Goal: Information Seeking & Learning: Get advice/opinions

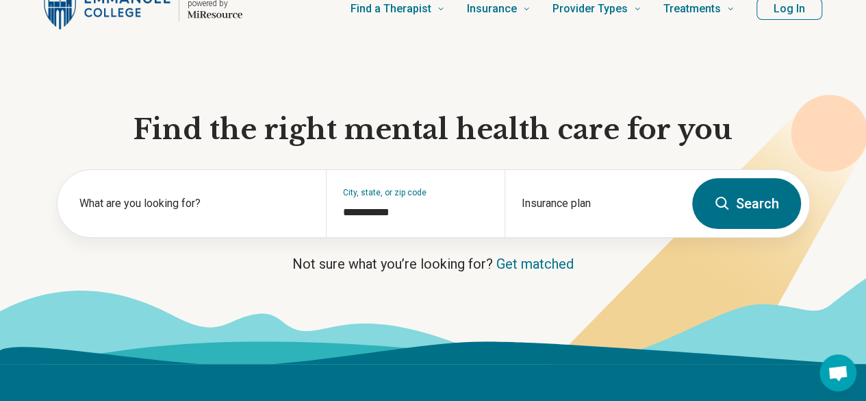
scroll to position [53, 0]
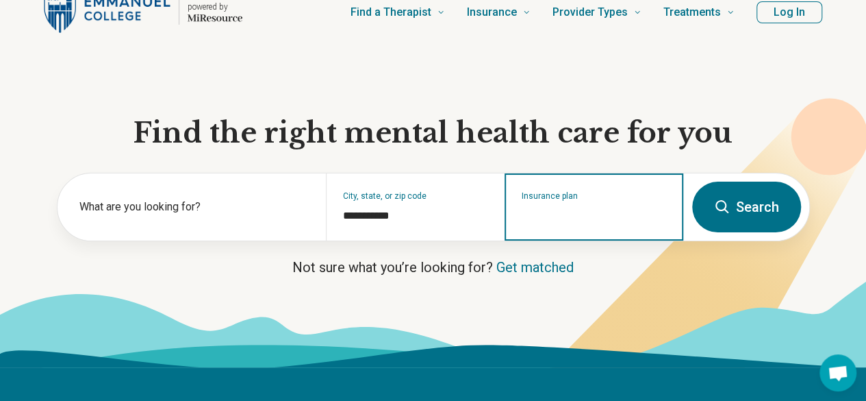
click at [591, 223] on input "Insurance plan" at bounding box center [594, 215] width 145 height 16
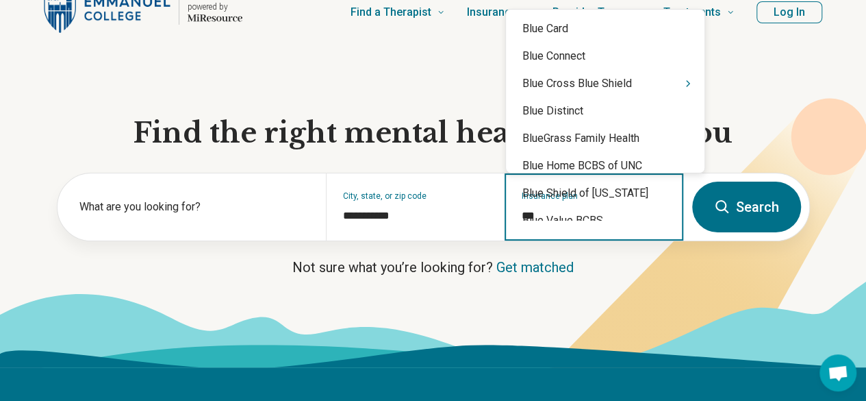
type input "****"
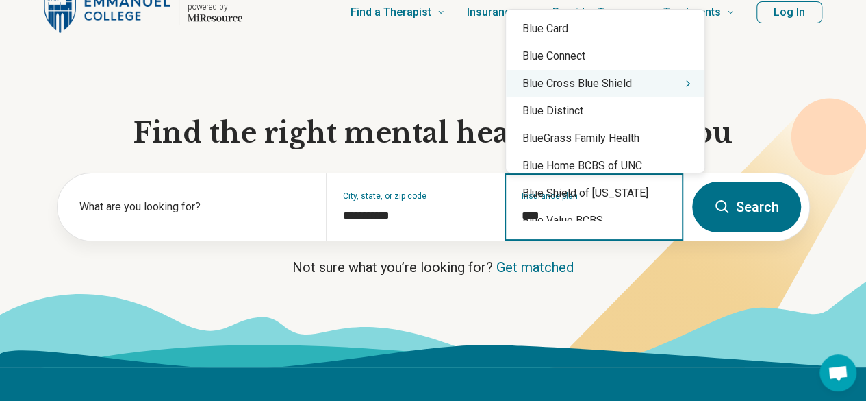
click at [625, 76] on div "Blue Cross Blue Shield" at bounding box center [605, 83] width 199 height 27
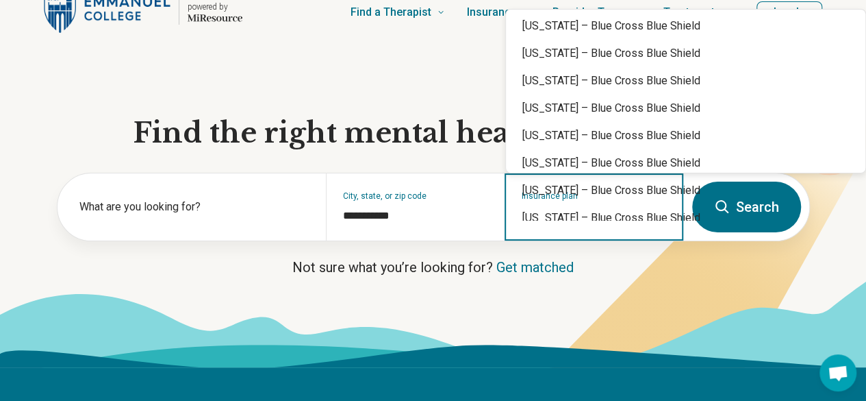
scroll to position [453, 0]
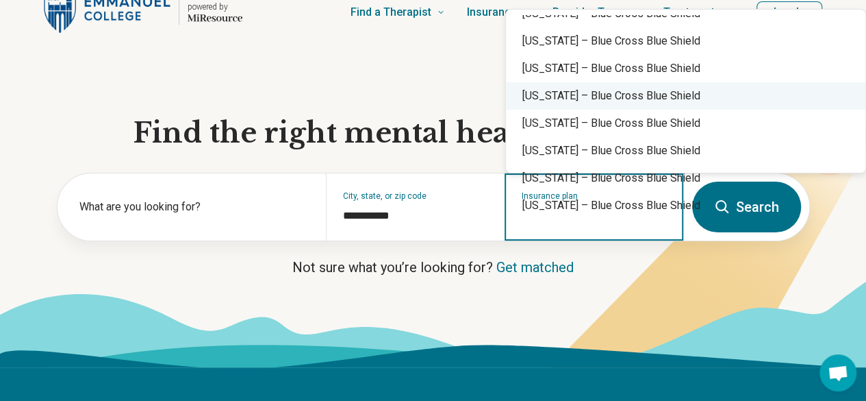
click at [751, 96] on div "[US_STATE] – Blue Cross Blue Shield" at bounding box center [686, 95] width 360 height 27
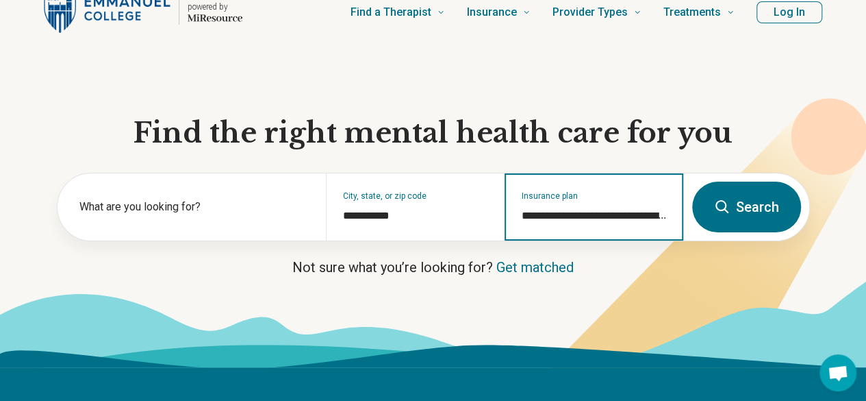
type input "**********"
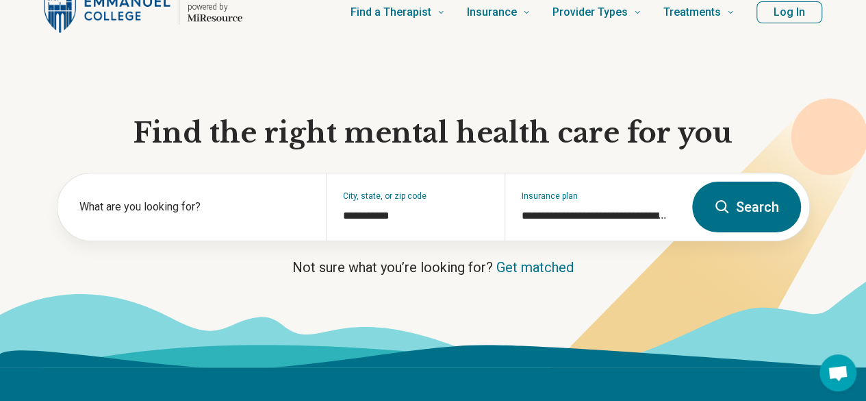
click at [751, 228] on button "Search" at bounding box center [746, 206] width 109 height 51
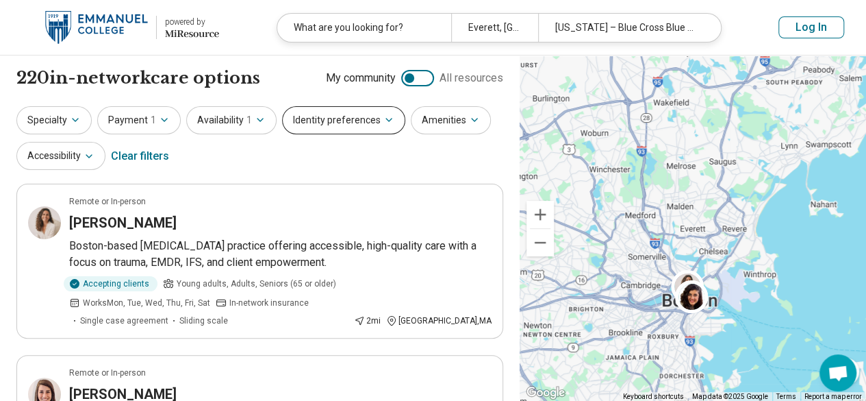
click at [389, 121] on button "Identity preferences" at bounding box center [343, 120] width 123 height 28
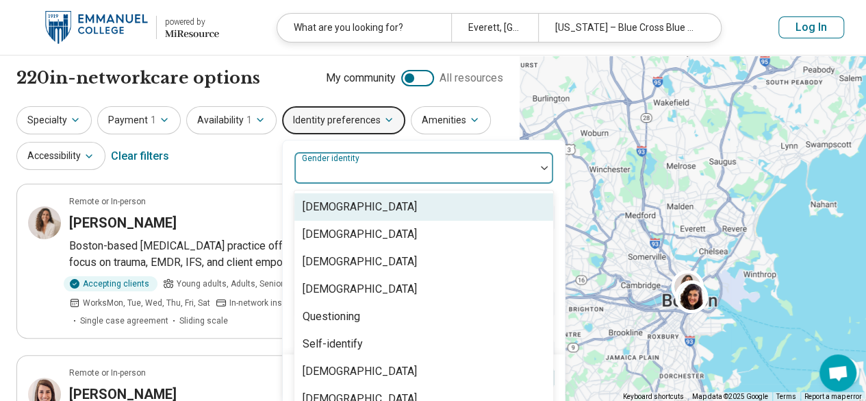
scroll to position [14, 0]
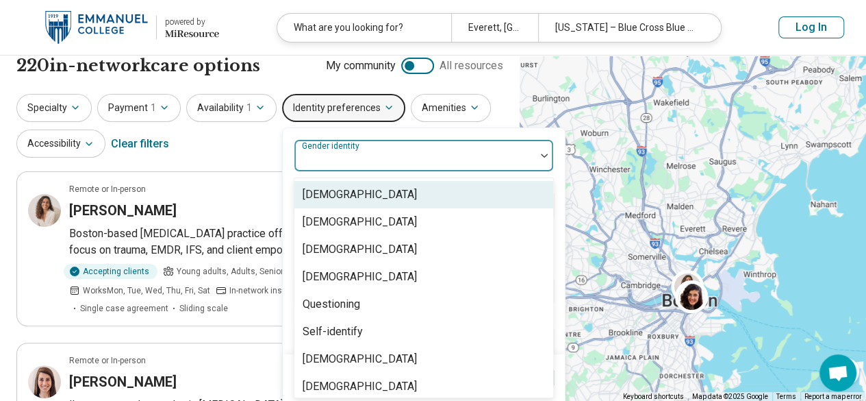
click at [396, 175] on div "8 results available. Use Up and Down to choose options, press Enter to select t…" at bounding box center [424, 248] width 260 height 218
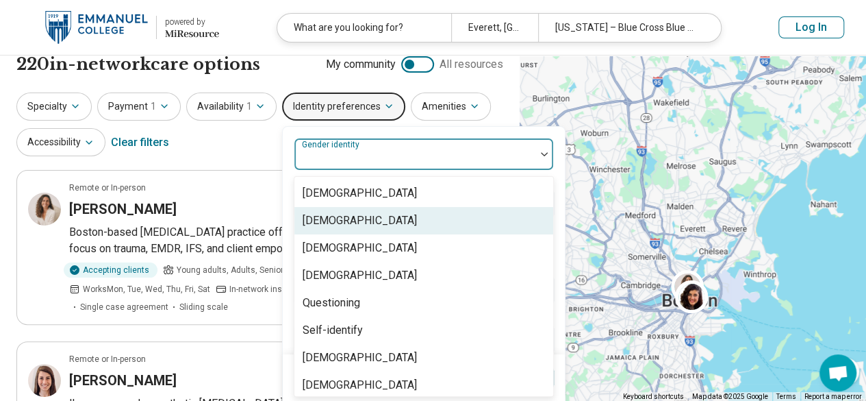
click at [397, 207] on div "[DEMOGRAPHIC_DATA]" at bounding box center [423, 220] width 259 height 27
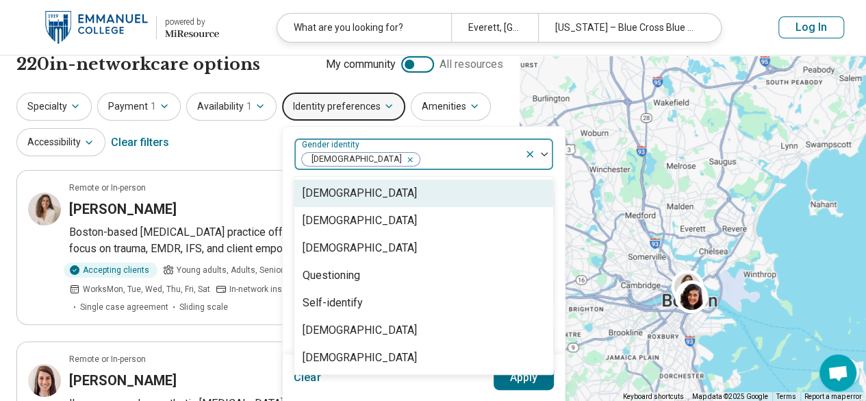
click at [256, 149] on div "Specialty Payment 1 Availability 1 Identity preferences option [DEMOGRAPHIC_DAT…" at bounding box center [259, 125] width 487 height 66
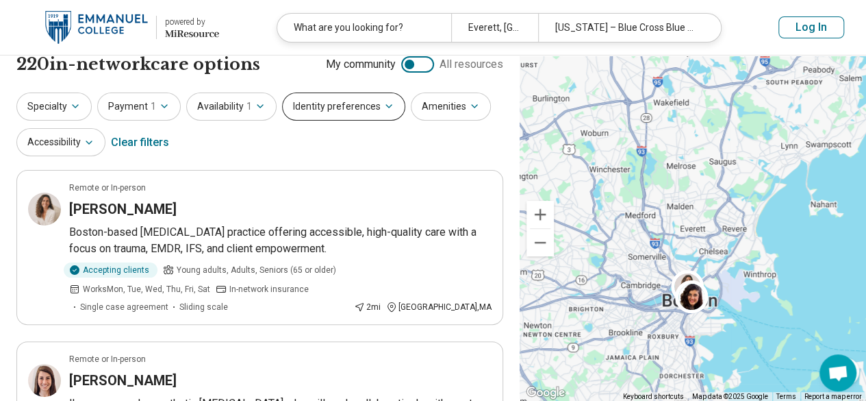
click at [386, 116] on button "Identity preferences" at bounding box center [343, 106] width 123 height 28
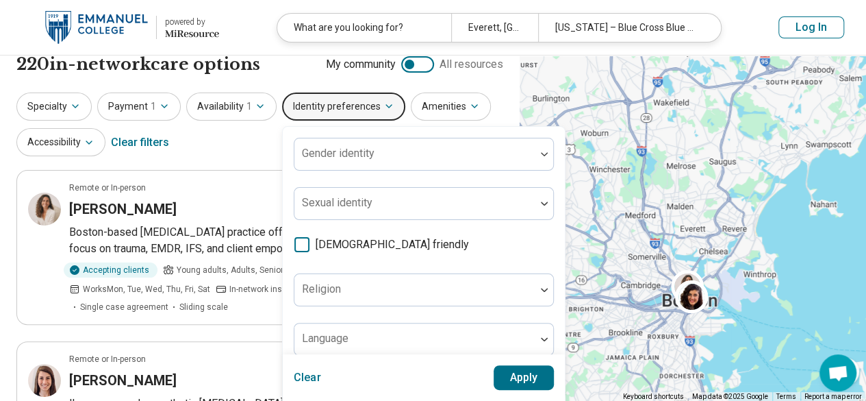
scroll to position [82, 0]
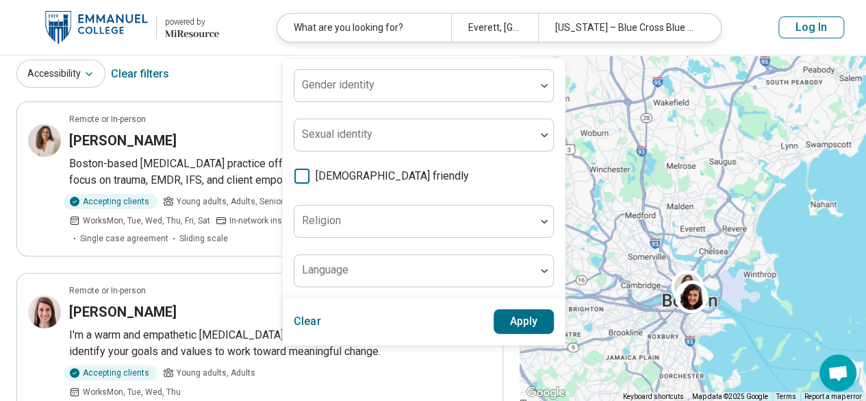
click at [219, 88] on div "Specialty Payment 1 Availability 1 Identity preferences Gender identity Sexual …" at bounding box center [259, 57] width 487 height 66
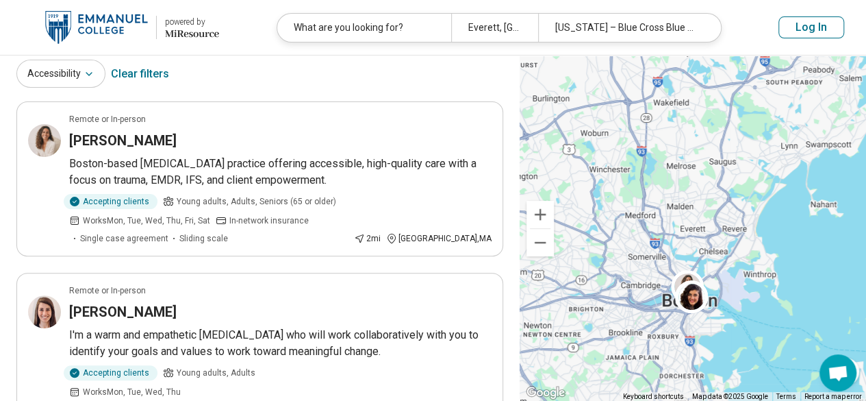
scroll to position [0, 0]
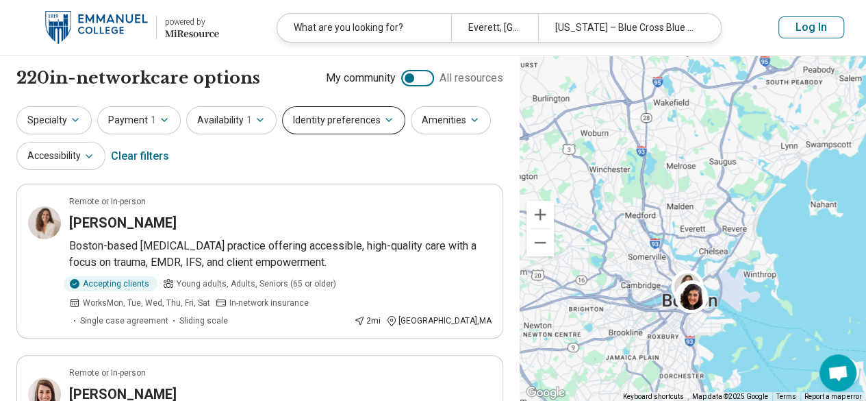
click at [359, 124] on button "Identity preferences" at bounding box center [343, 120] width 123 height 28
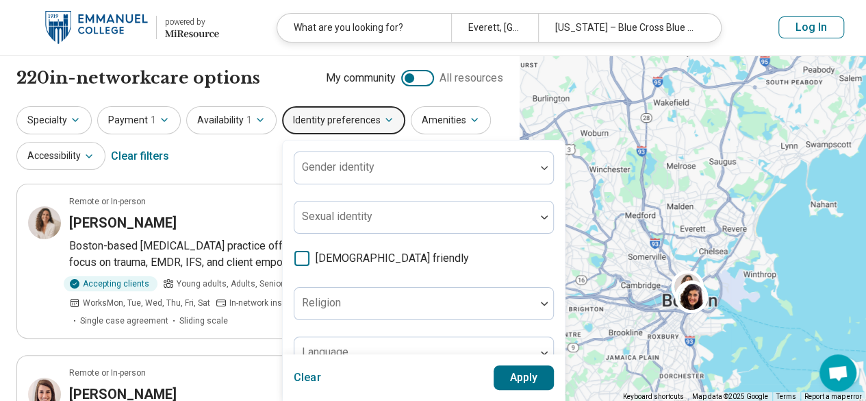
click at [234, 161] on div "Specialty Payment 1 Availability 1 Identity preferences Gender identity Sexual …" at bounding box center [259, 139] width 487 height 66
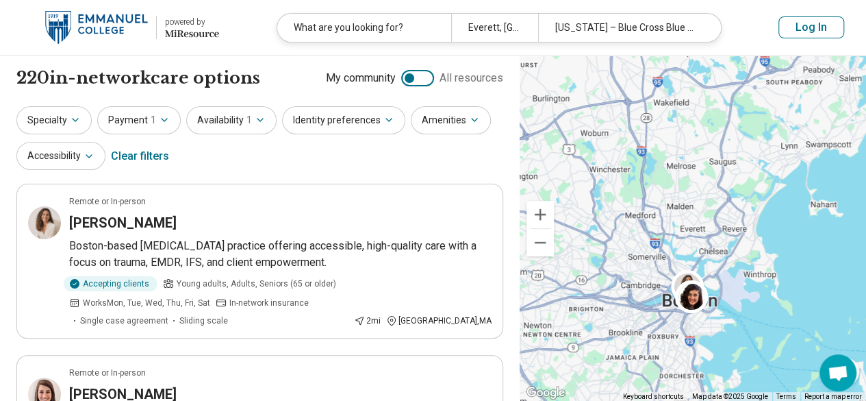
click at [349, 135] on div "Specialty Payment 1 Availability 1 Identity preferences Amenities Accessibility…" at bounding box center [259, 139] width 487 height 66
click at [351, 129] on button "Identity preferences" at bounding box center [343, 120] width 123 height 28
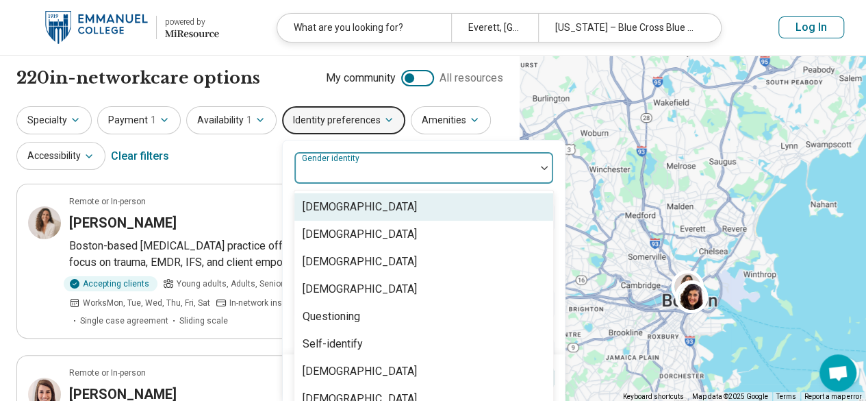
scroll to position [14, 0]
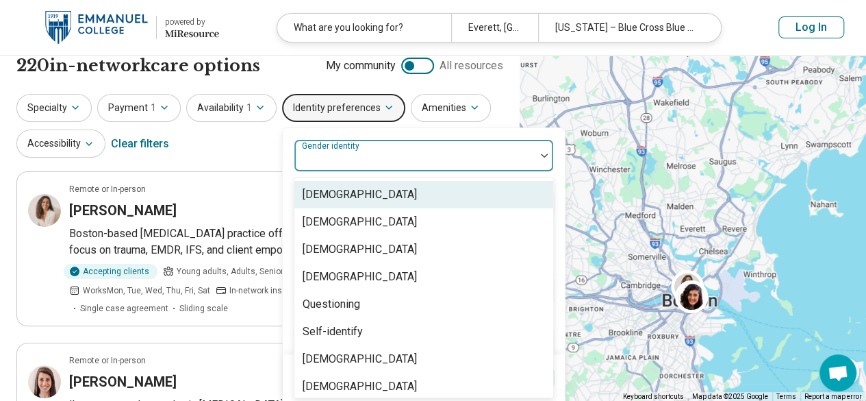
click at [448, 172] on div "8 results available. Use Up and Down to choose options, press Enter to select t…" at bounding box center [424, 248] width 260 height 218
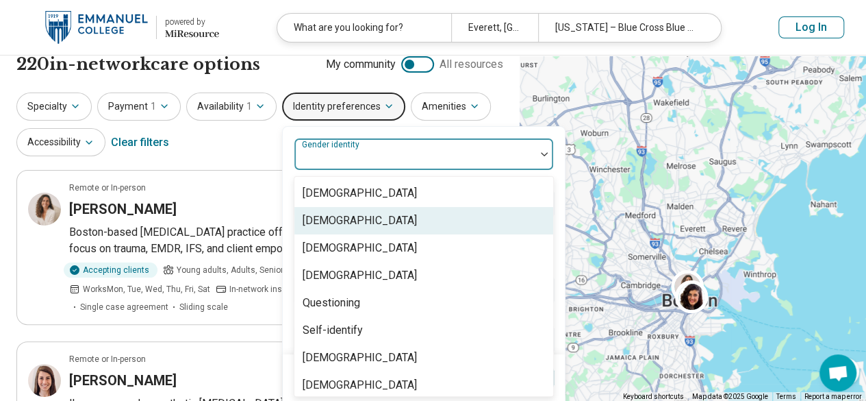
click at [407, 221] on div "[DEMOGRAPHIC_DATA]" at bounding box center [423, 220] width 259 height 27
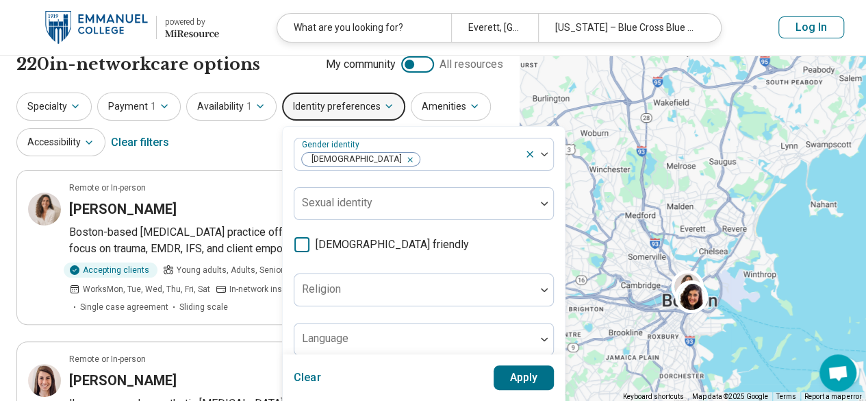
click at [519, 379] on button "Apply" at bounding box center [524, 377] width 61 height 25
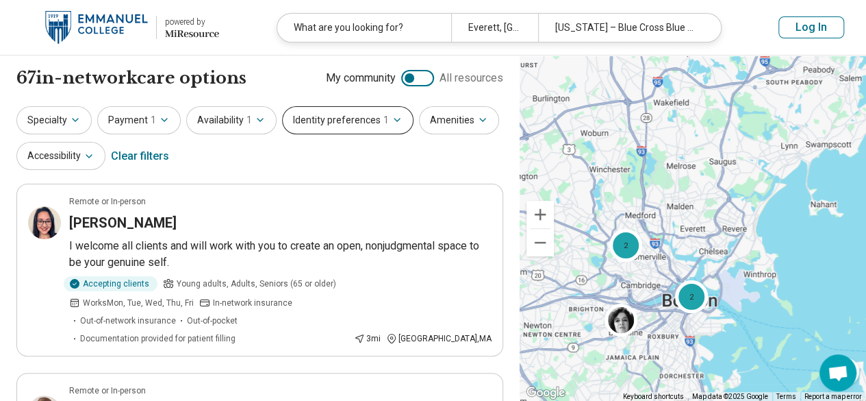
click at [399, 121] on button "Identity preferences 1" at bounding box center [347, 120] width 131 height 28
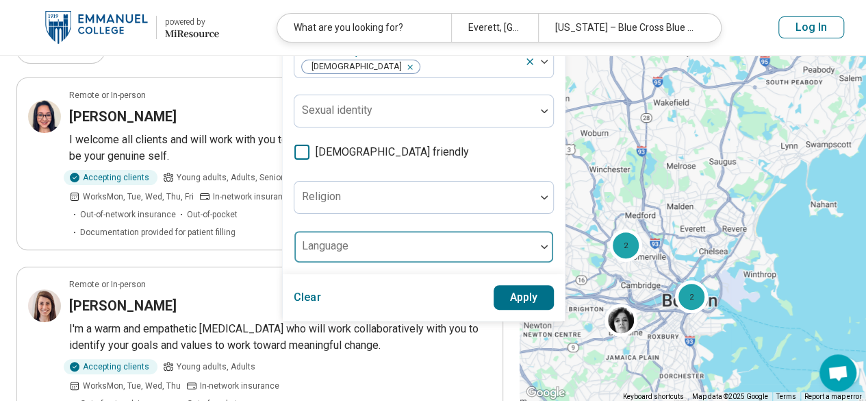
click at [481, 230] on div "Language" at bounding box center [424, 246] width 260 height 33
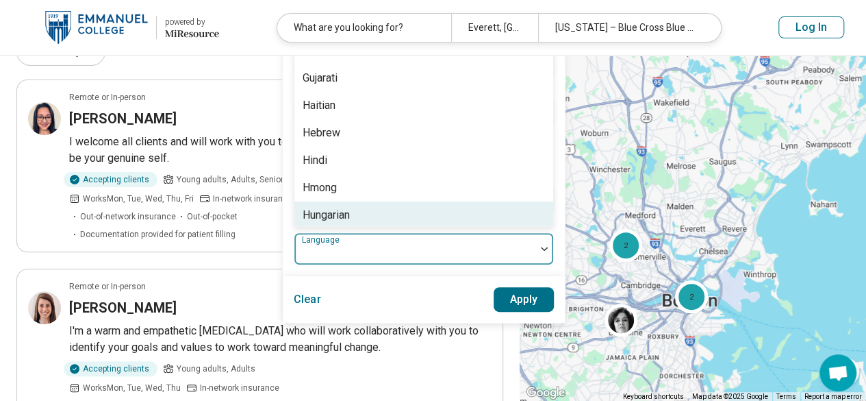
scroll to position [342, 0]
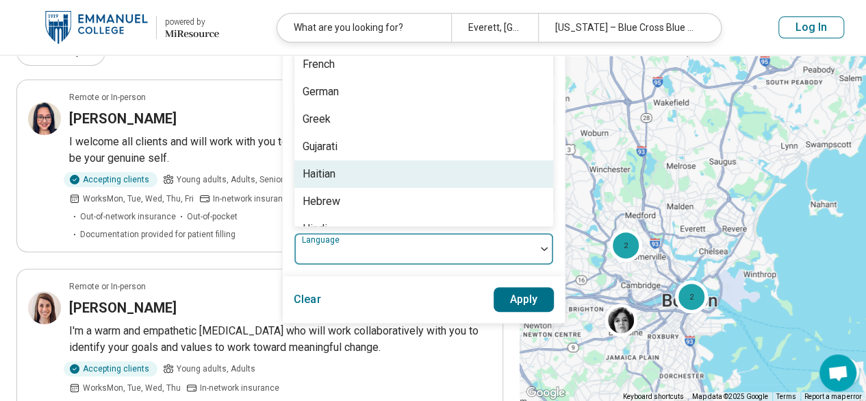
click at [419, 168] on div "Haitian" at bounding box center [423, 173] width 259 height 27
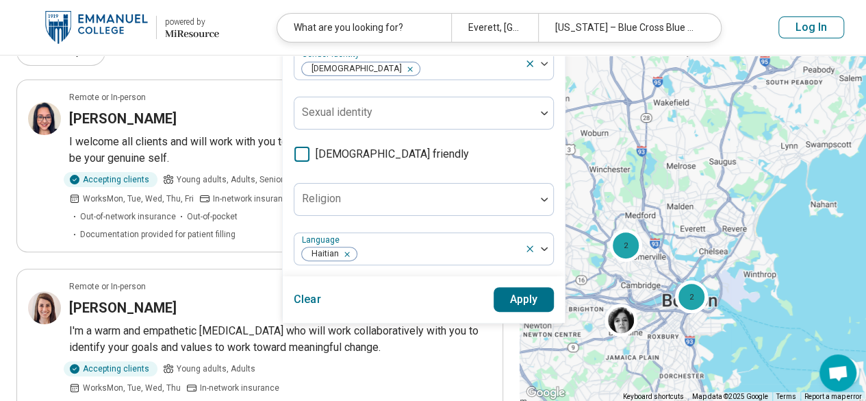
click at [512, 295] on button "Apply" at bounding box center [524, 299] width 61 height 25
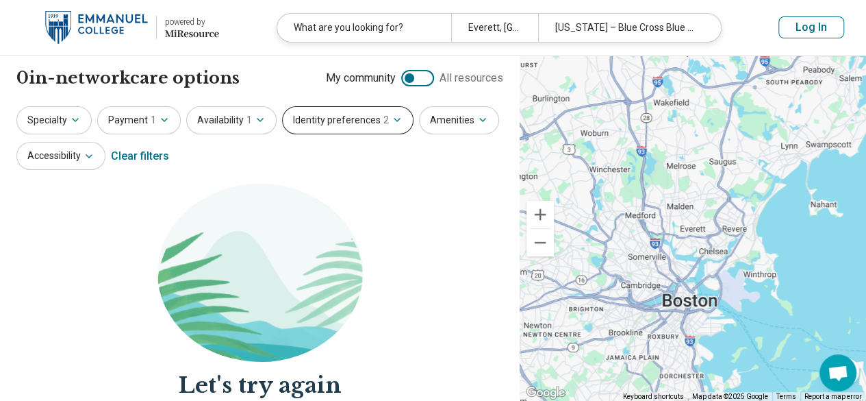
click at [368, 123] on button "Identity preferences 2" at bounding box center [347, 120] width 131 height 28
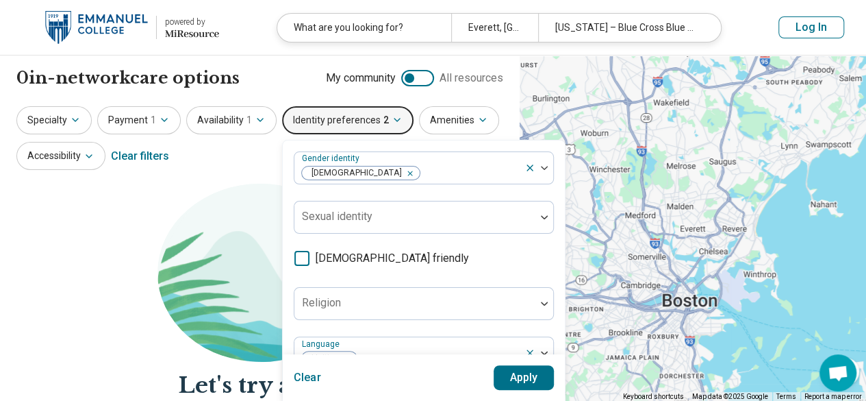
scroll to position [68, 0]
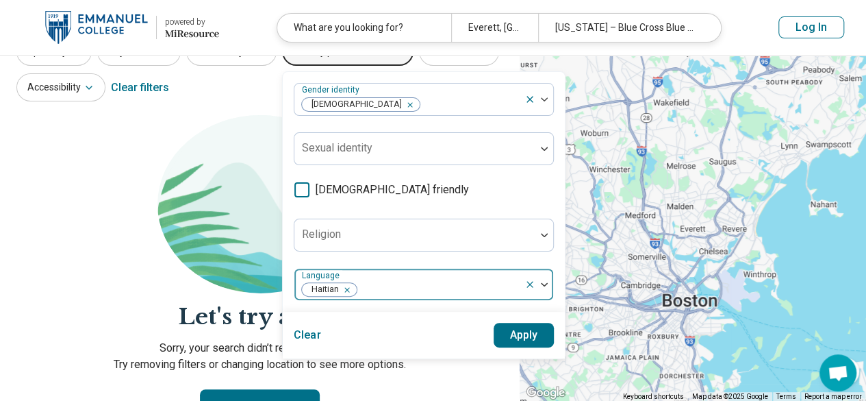
click at [344, 292] on div "Remove [object Object]" at bounding box center [344, 289] width 16 height 16
click at [537, 284] on div at bounding box center [545, 284] width 18 height 4
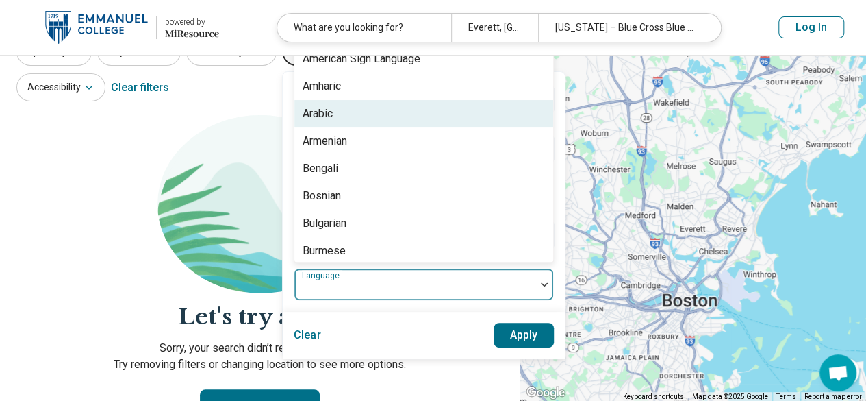
click at [247, 106] on div "0 in-network care options 0 in-network provider s My community All resources Sp…" at bounding box center [260, 236] width 520 height 498
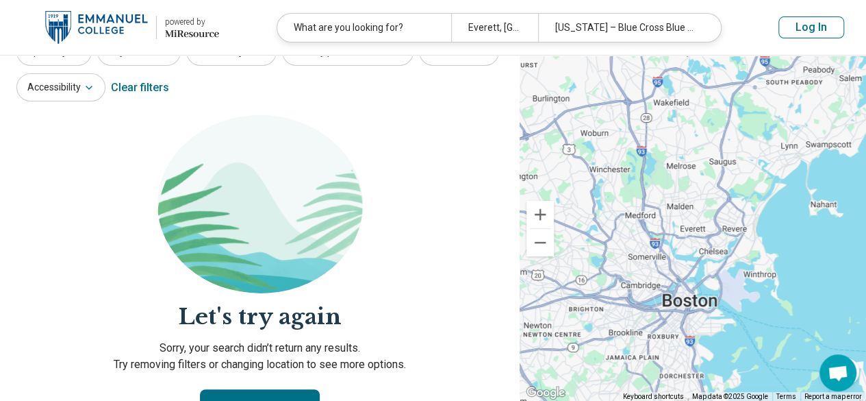
scroll to position [0, 0]
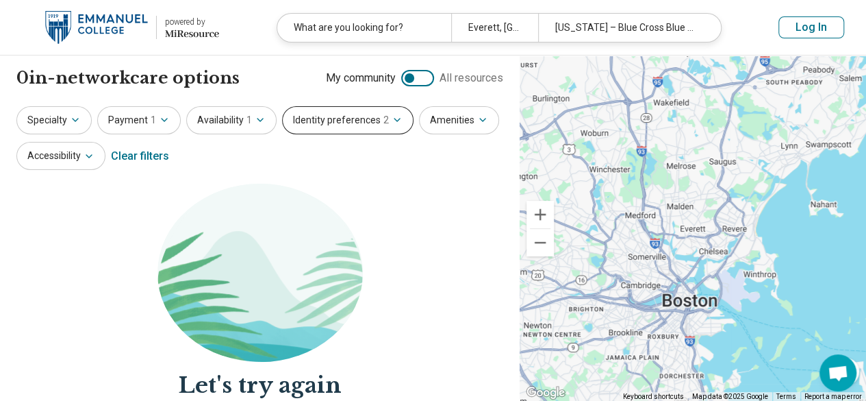
click at [369, 110] on button "Identity preferences 2" at bounding box center [347, 120] width 131 height 28
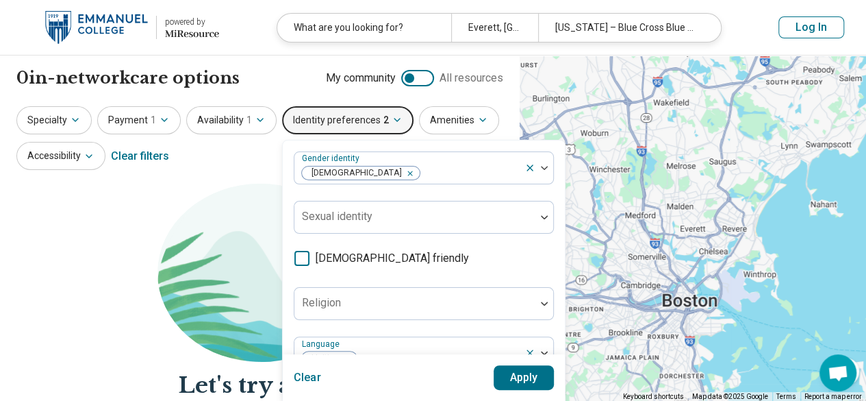
click at [525, 384] on button "Apply" at bounding box center [524, 377] width 61 height 25
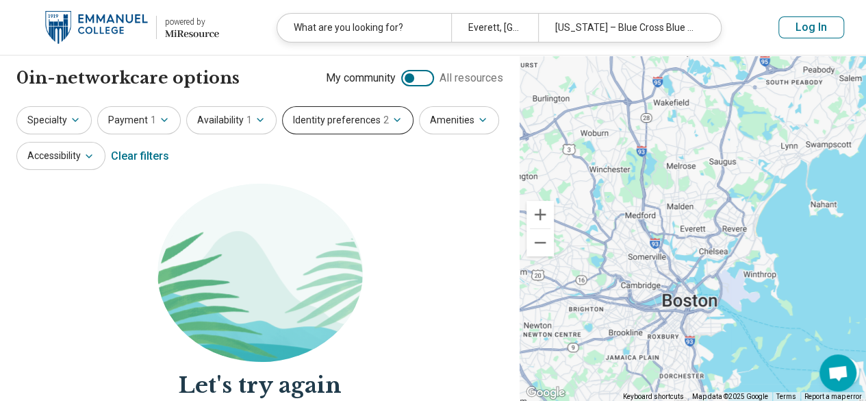
click at [394, 121] on icon "button" at bounding box center [396, 119] width 5 height 3
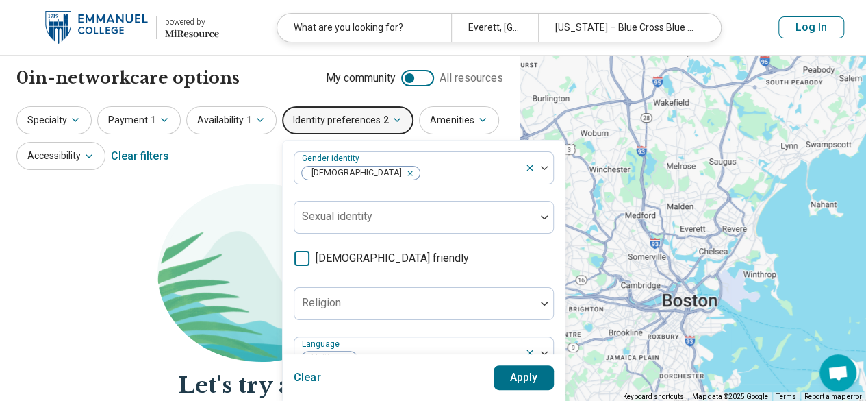
scroll to position [68, 0]
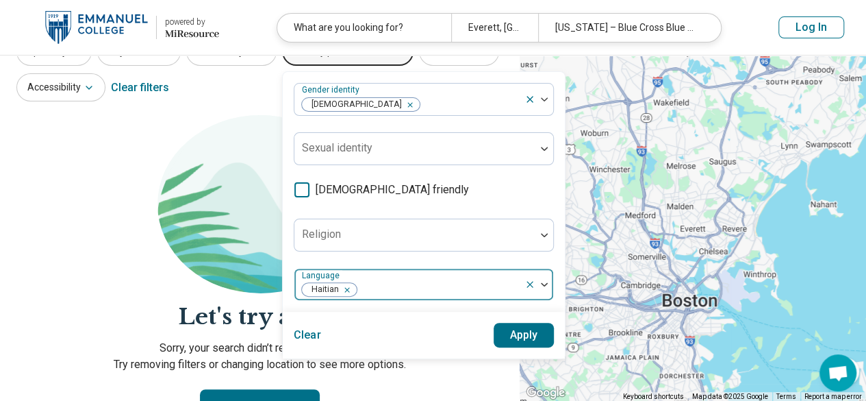
click at [345, 286] on div "Remove [object Object]" at bounding box center [344, 289] width 16 height 16
click at [504, 323] on button "Apply" at bounding box center [524, 335] width 61 height 25
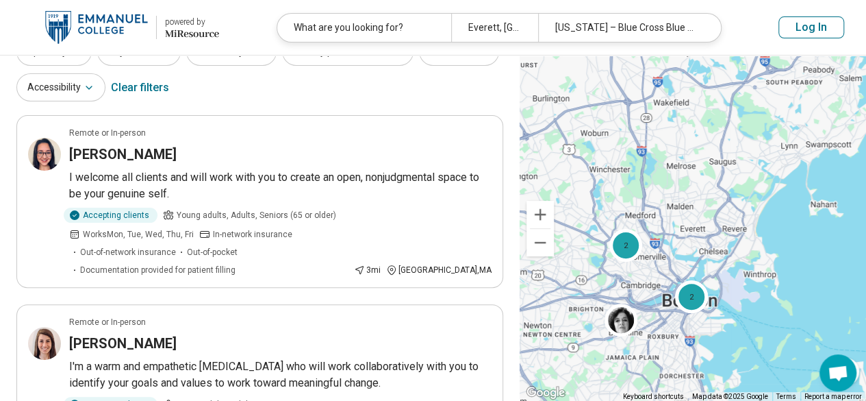
scroll to position [0, 0]
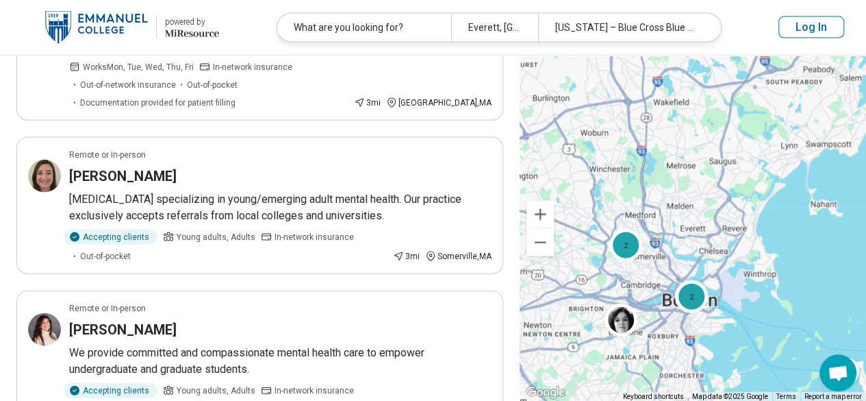
scroll to position [1575, 0]
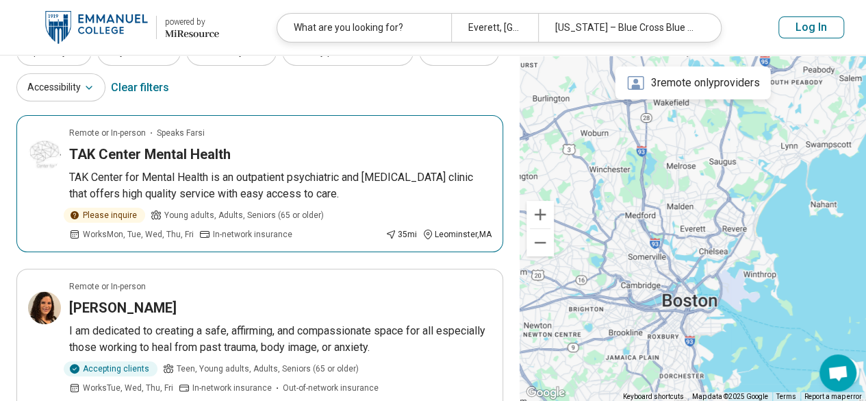
scroll to position [0, 0]
